Goal: Information Seeking & Learning: Learn about a topic

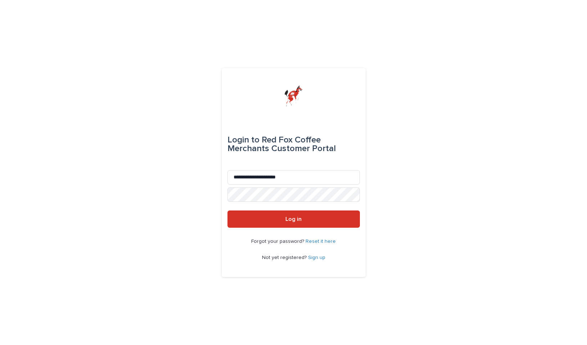
type input "**********"
click at [293, 219] on button "Log in" at bounding box center [294, 219] width 133 height 17
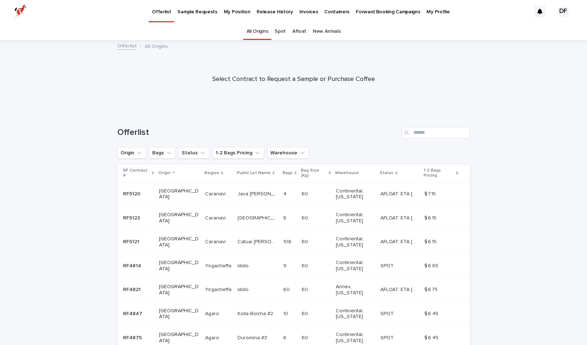
click at [237, 13] on p "My Position" at bounding box center [237, 7] width 27 height 15
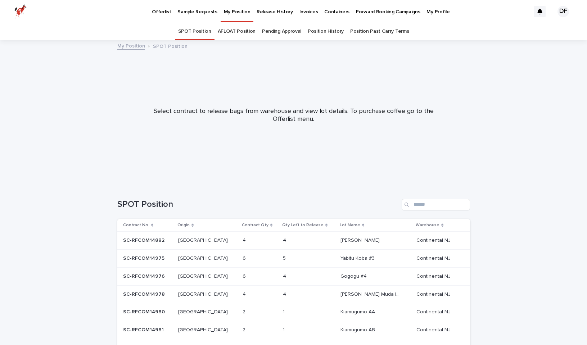
click at [167, 13] on p "Offerlist" at bounding box center [161, 7] width 19 height 15
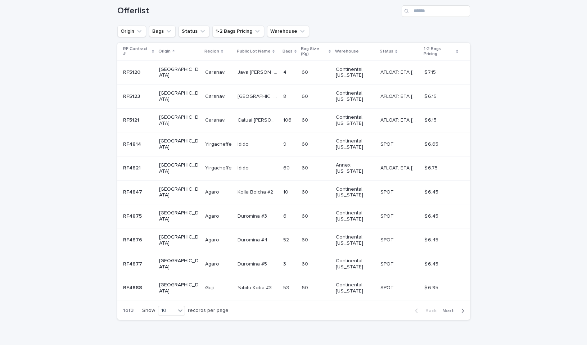
scroll to position [121, 0]
click at [457, 309] on span "Next" at bounding box center [451, 311] width 16 height 5
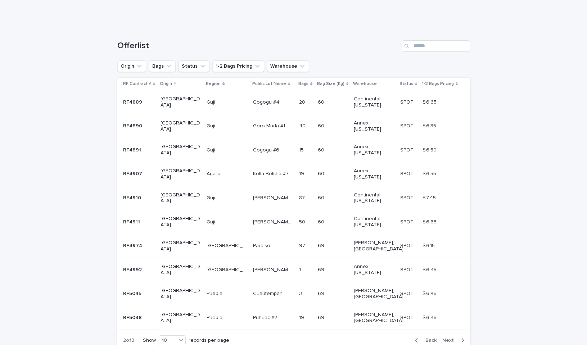
click at [461, 337] on icon "button" at bounding box center [462, 340] width 3 height 6
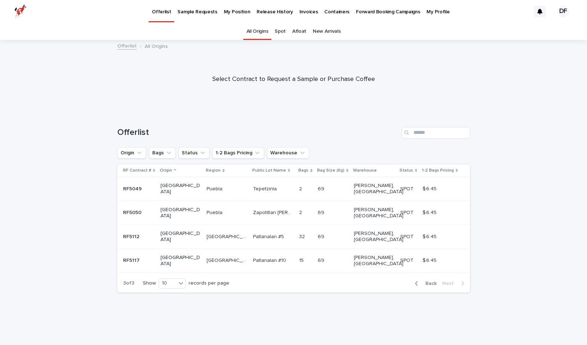
click at [425, 281] on span "Back" at bounding box center [428, 283] width 15 height 5
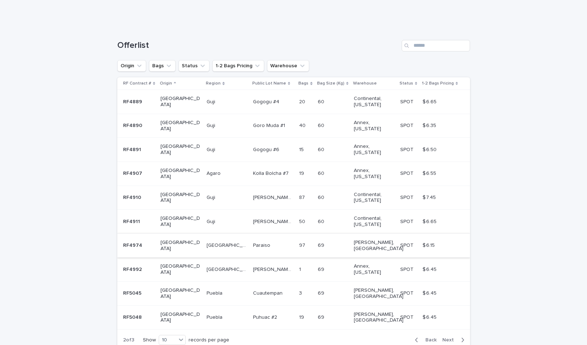
scroll to position [87, 0]
click at [207, 242] on p "[GEOGRAPHIC_DATA]" at bounding box center [227, 246] width 41 height 8
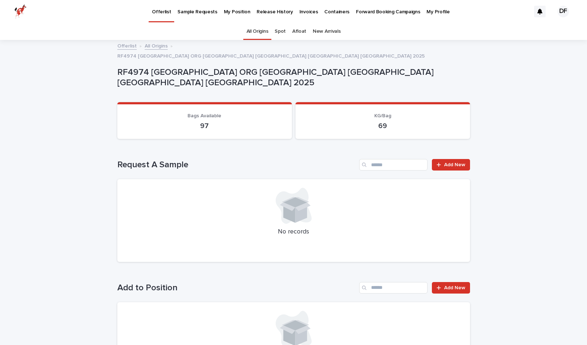
click at [234, 10] on p "My Position" at bounding box center [237, 7] width 27 height 15
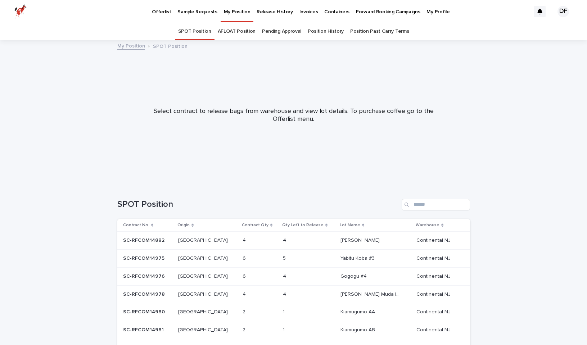
click at [205, 30] on link "SPOT Position" at bounding box center [194, 31] width 33 height 17
click at [137, 46] on link "My Position" at bounding box center [131, 45] width 28 height 8
click at [237, 9] on p "My Position" at bounding box center [237, 7] width 27 height 15
click at [227, 12] on p "My Position" at bounding box center [237, 7] width 27 height 15
click at [156, 18] on link "Offerlist" at bounding box center [162, 11] width 26 height 22
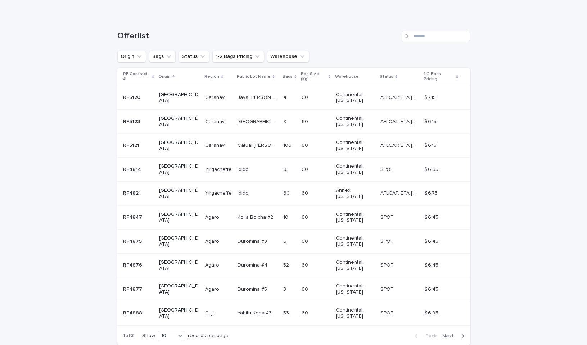
scroll to position [98, 0]
click at [456, 332] on span "Next" at bounding box center [451, 334] width 16 height 5
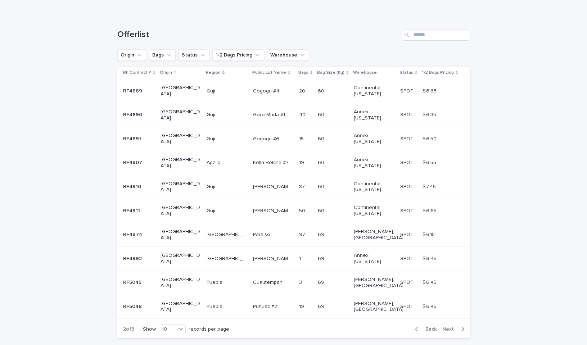
click at [253, 111] on p "Goro Muda #1" at bounding box center [269, 115] width 33 height 8
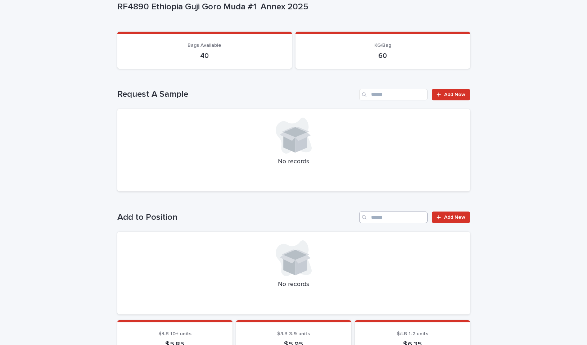
scroll to position [194, 0]
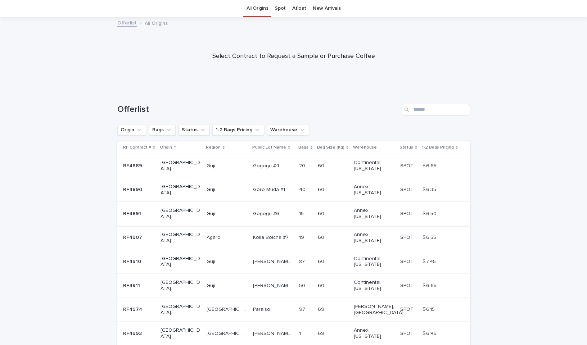
scroll to position [87, 0]
